Goal: Information Seeking & Learning: Stay updated

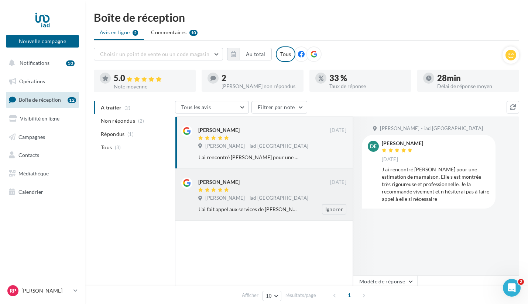
click at [270, 190] on div at bounding box center [264, 190] width 132 height 6
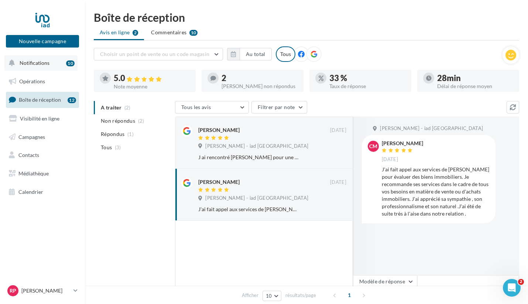
click at [47, 56] on button "Notifications 10" at bounding box center [40, 62] width 73 height 15
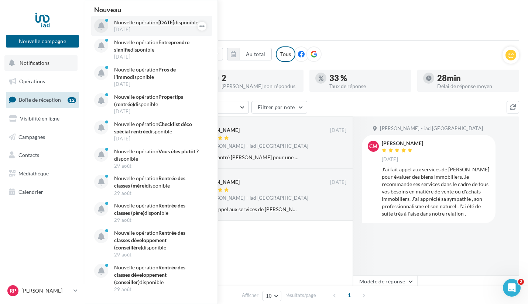
click at [139, 25] on p "Nouvelle opération [DATE] disponible" at bounding box center [157, 22] width 86 height 7
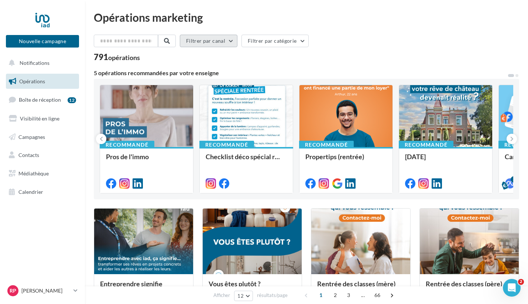
scroll to position [17, 0]
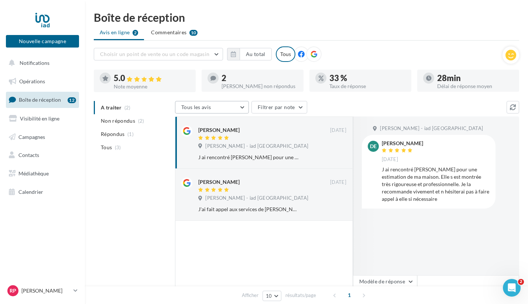
click at [196, 107] on span "Tous les avis" at bounding box center [196, 107] width 30 height 6
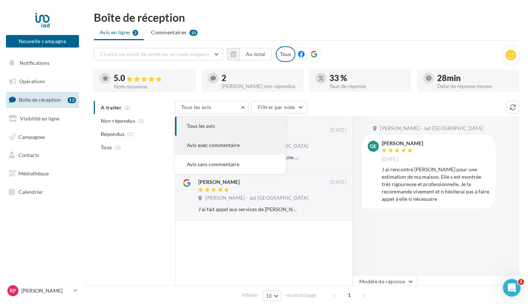
click at [200, 140] on button "Avis avec commentaire" at bounding box center [230, 145] width 111 height 19
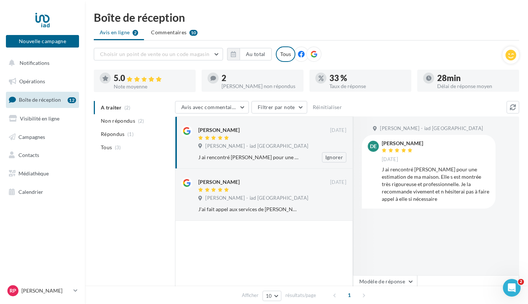
scroll to position [1, 0]
click at [128, 137] on li "Répondus (1)" at bounding box center [133, 133] width 78 height 13
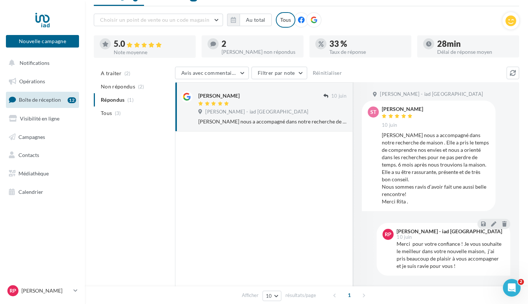
scroll to position [35, 0]
